Goal: Task Accomplishment & Management: Manage account settings

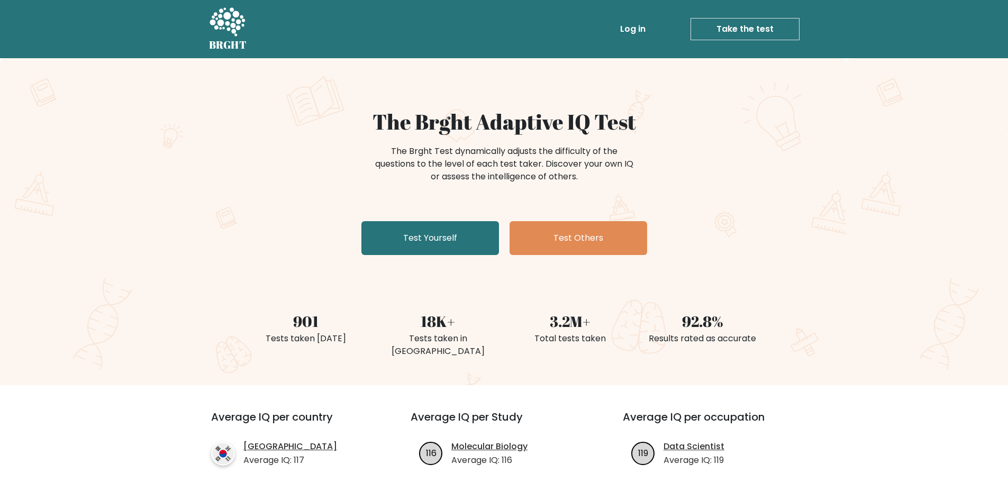
click at [633, 30] on link "Log in" at bounding box center [633, 29] width 34 height 21
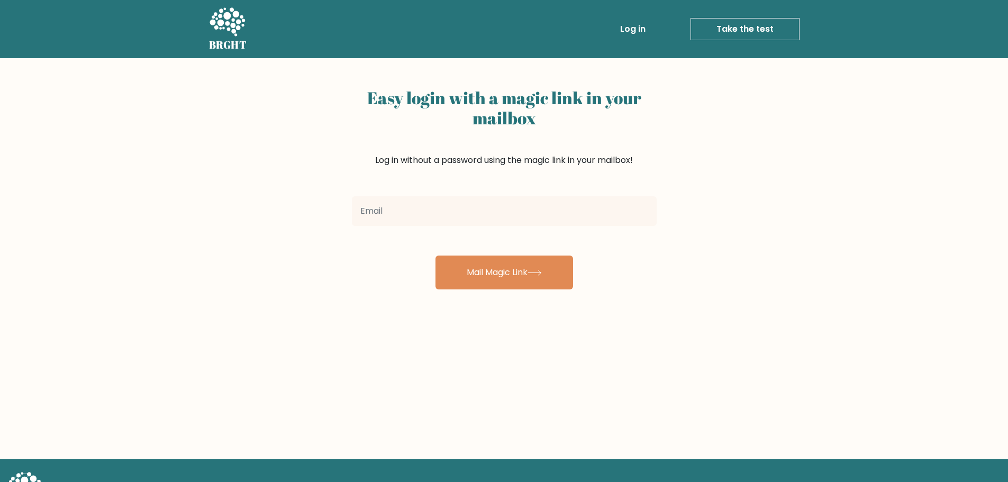
click at [630, 31] on link "Log in" at bounding box center [633, 29] width 34 height 21
click at [373, 215] on input "s" at bounding box center [504, 211] width 305 height 30
type input "s"
click at [218, 116] on div "Easy login with a magic link in your mailbox Log in without a password using th…" at bounding box center [504, 258] width 1008 height 401
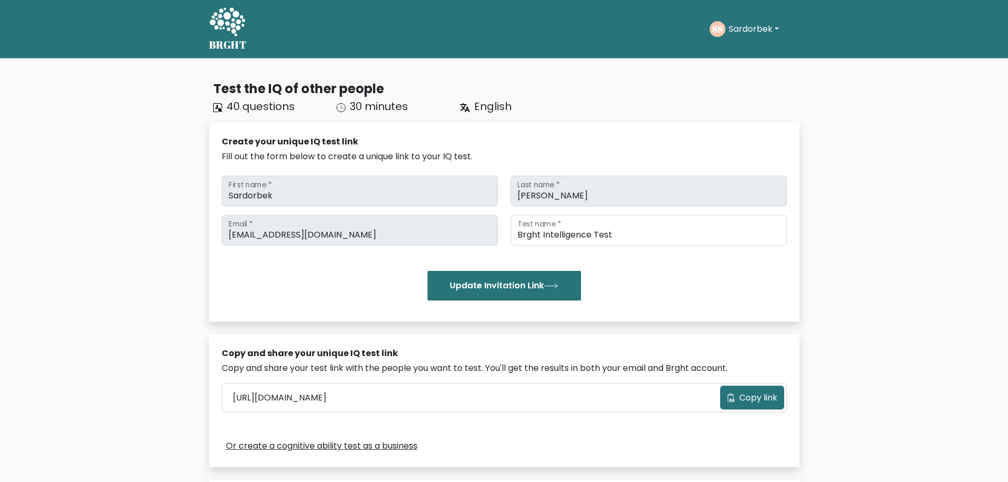
click at [745, 30] on button "Sardorbek" at bounding box center [753, 29] width 57 height 14
click at [746, 68] on link "Profile" at bounding box center [752, 68] width 84 height 17
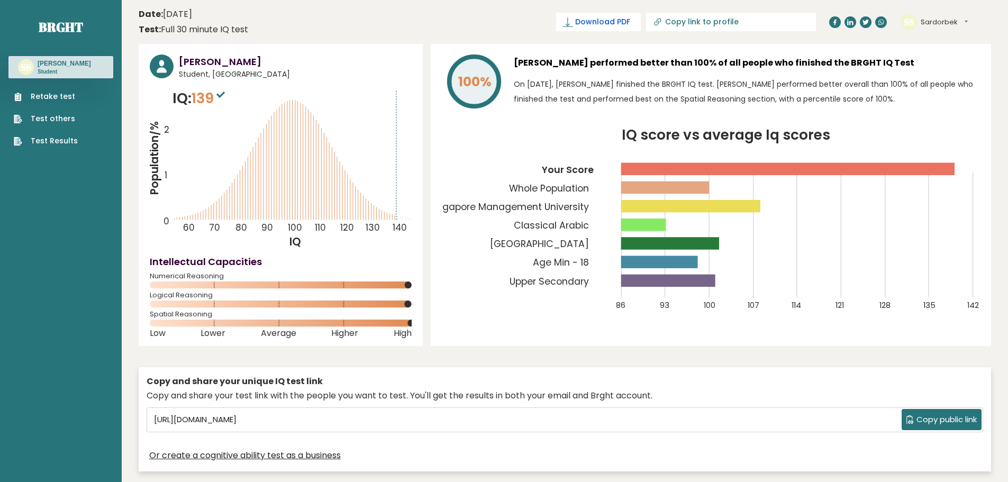
click at [630, 26] on span "Download PDF" at bounding box center [602, 21] width 55 height 11
